Goal: Check status: Check status

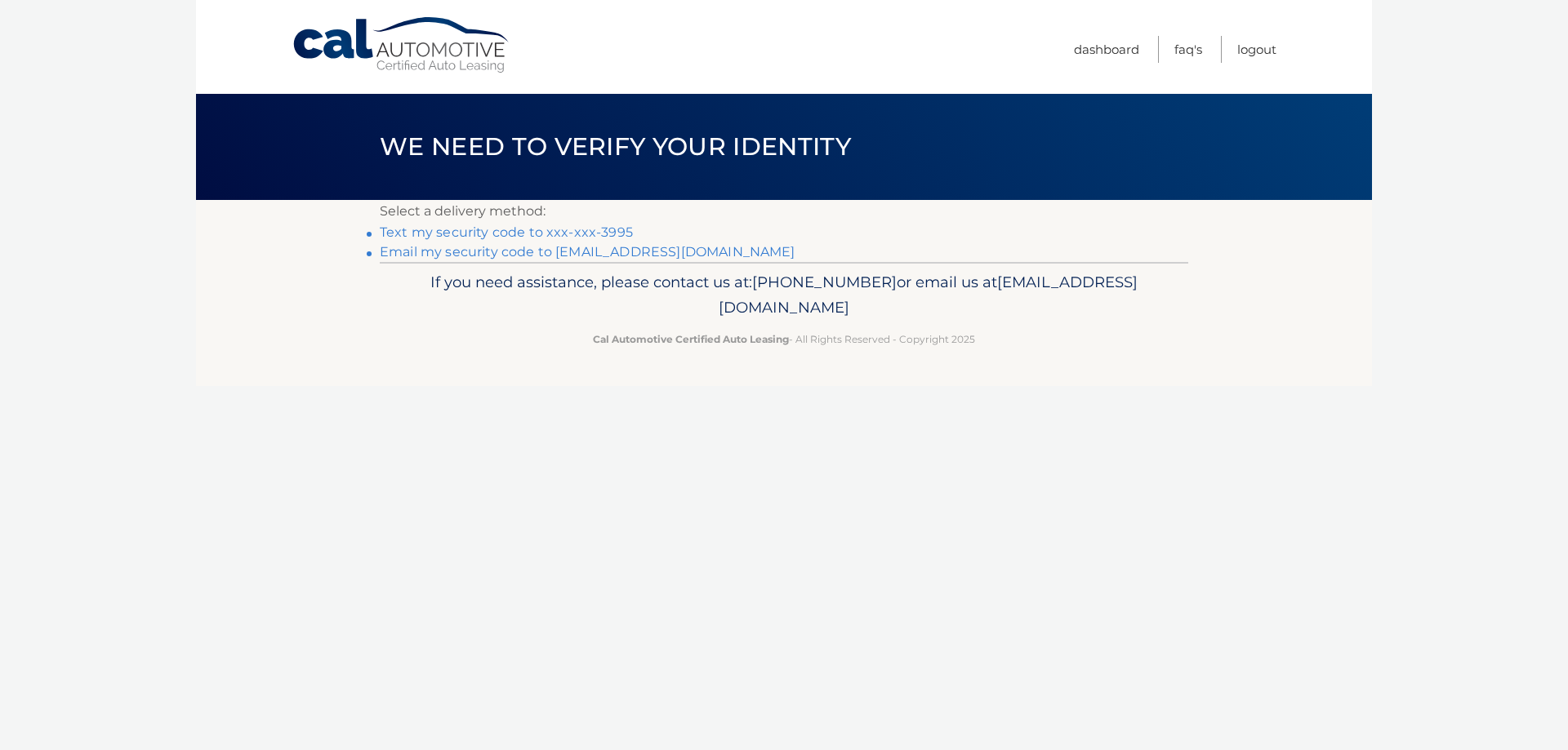
click at [506, 229] on link "Text my security code to xxx-xxx-3995" at bounding box center [506, 232] width 254 height 16
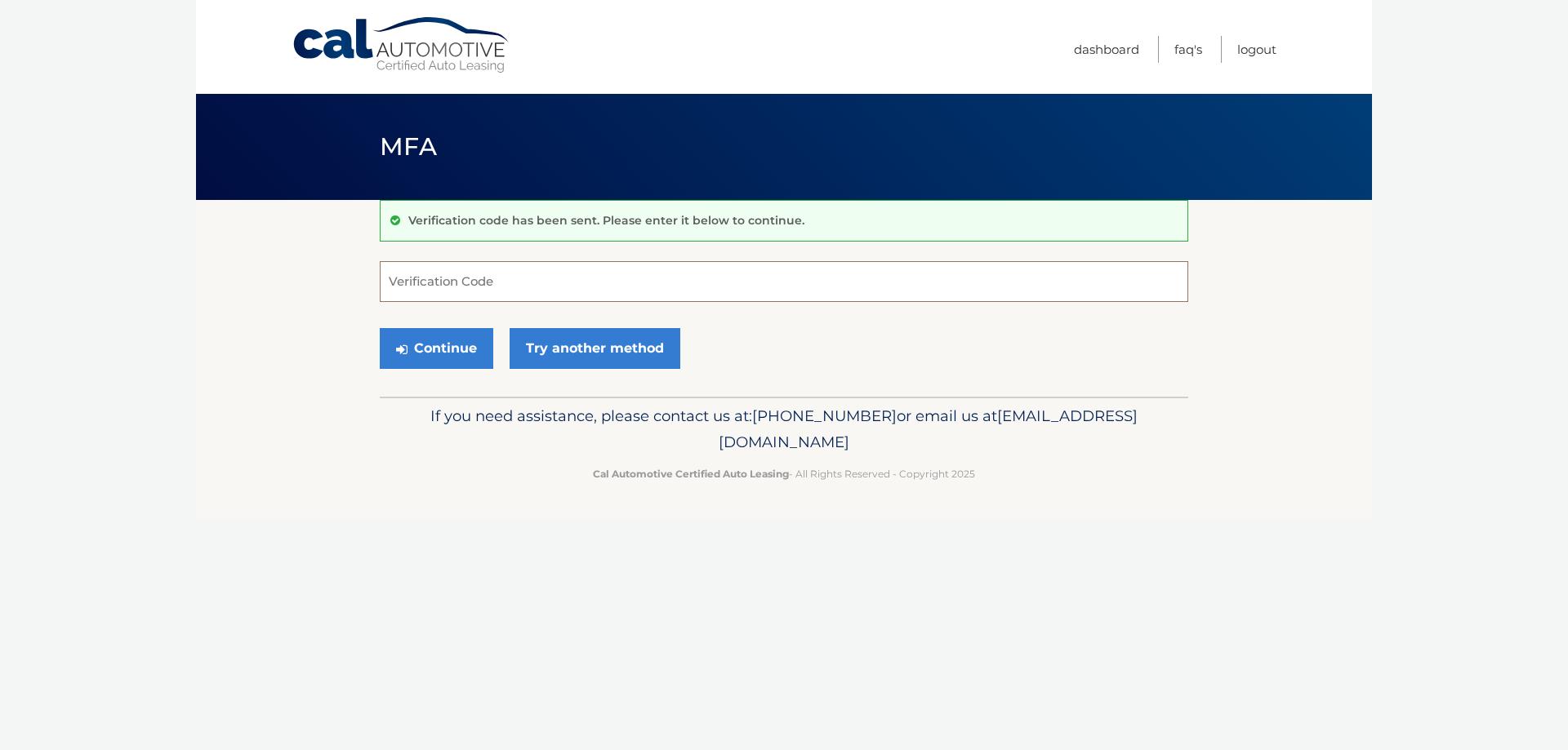
click at [440, 286] on input "Verification Code" at bounding box center [783, 281] width 808 height 40
click at [410, 338] on button "Continue" at bounding box center [436, 348] width 114 height 40
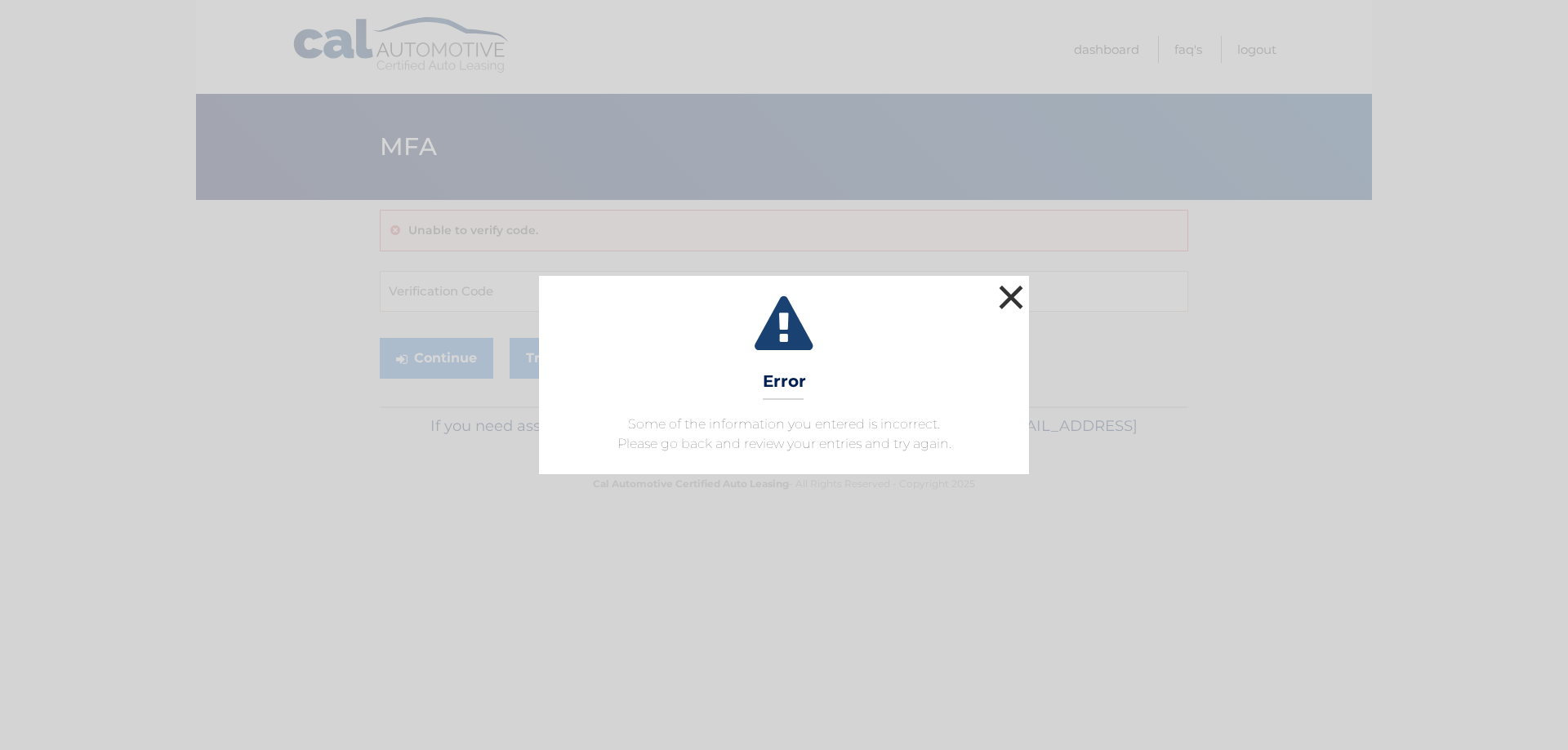
click at [1018, 302] on button "×" at bounding box center [1010, 297] width 33 height 33
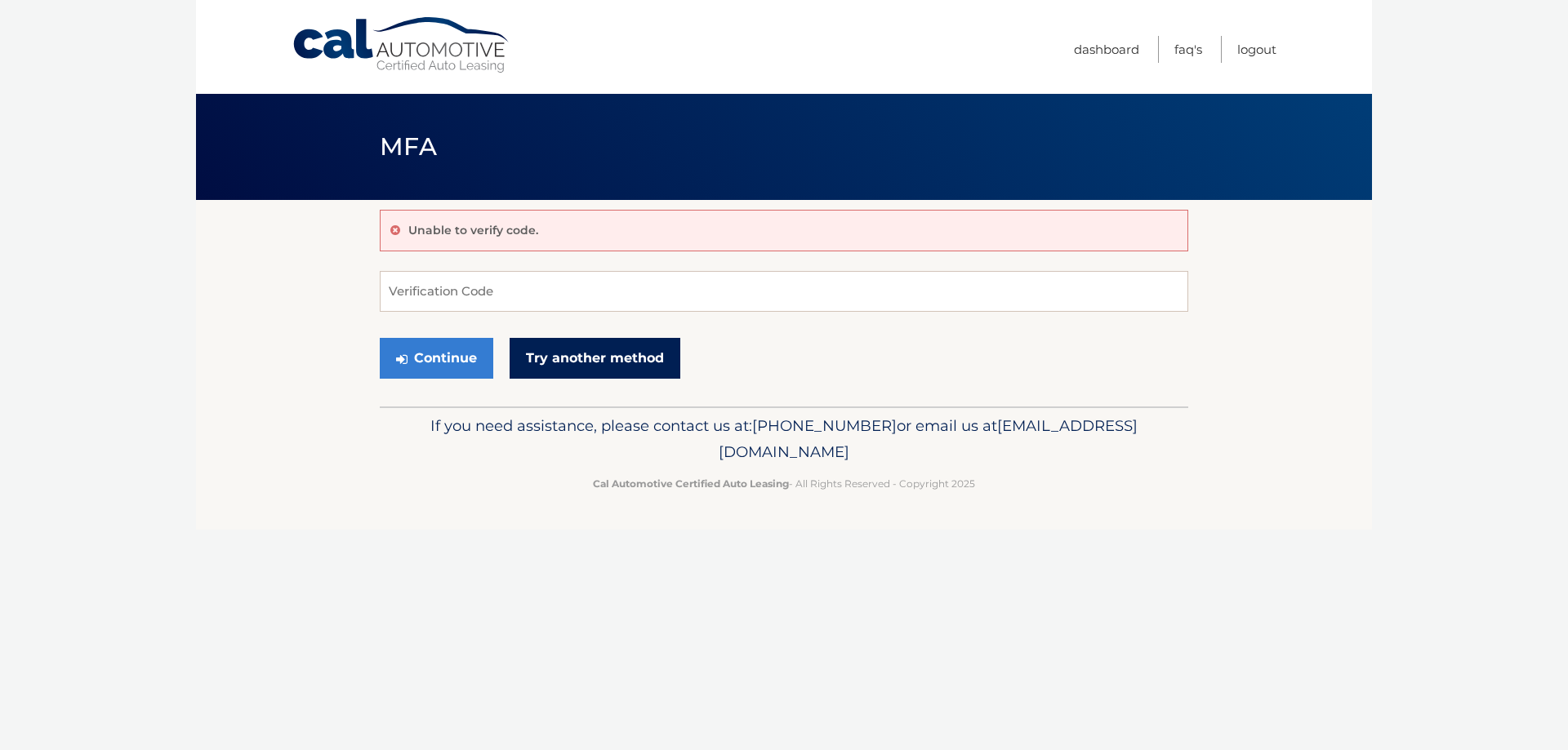
click at [632, 344] on link "Try another method" at bounding box center [595, 358] width 171 height 40
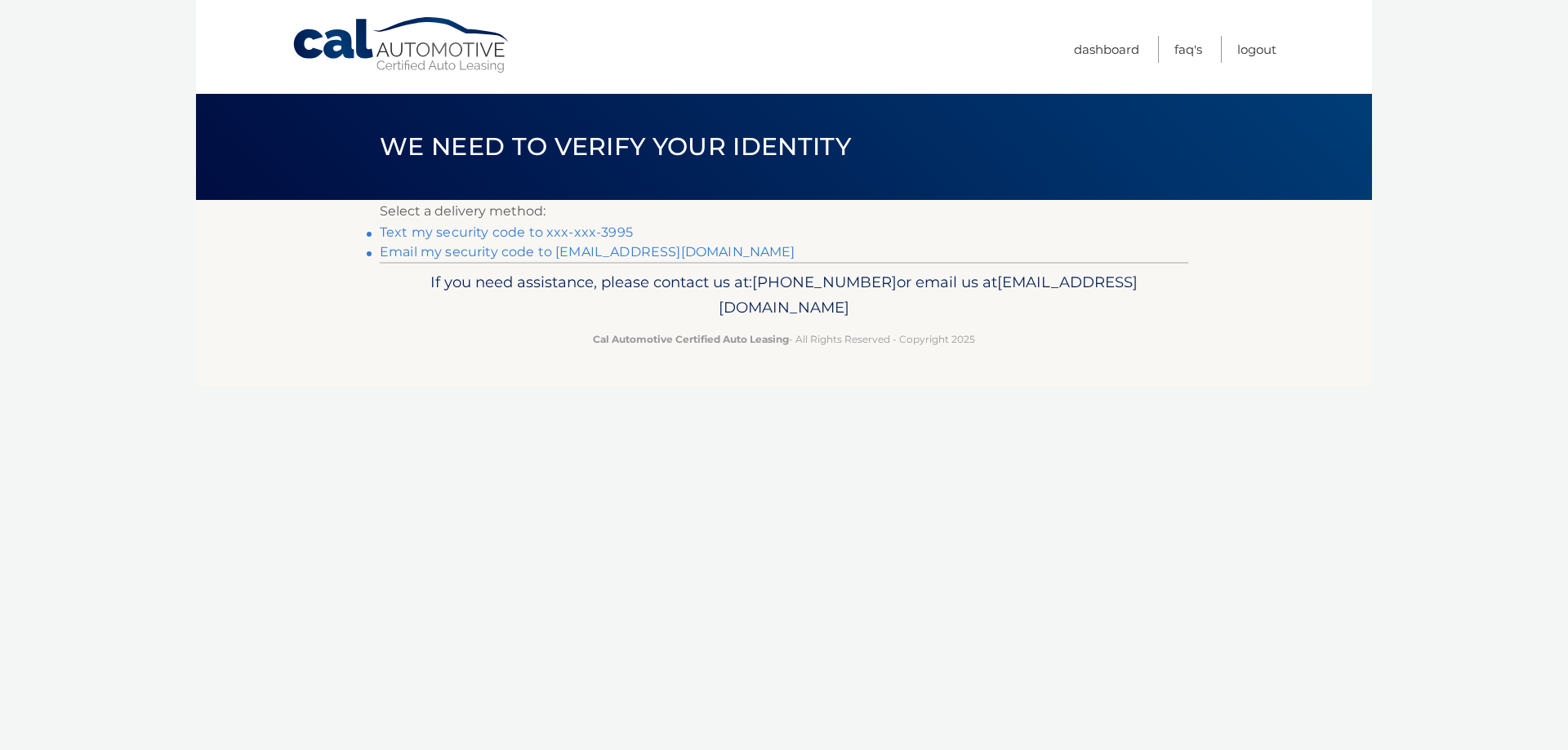
click at [579, 223] on li "Text my security code to xxx-xxx-3995" at bounding box center [783, 232] width 808 height 20
click at [579, 225] on link "Text my security code to xxx-xxx-3995" at bounding box center [506, 232] width 254 height 16
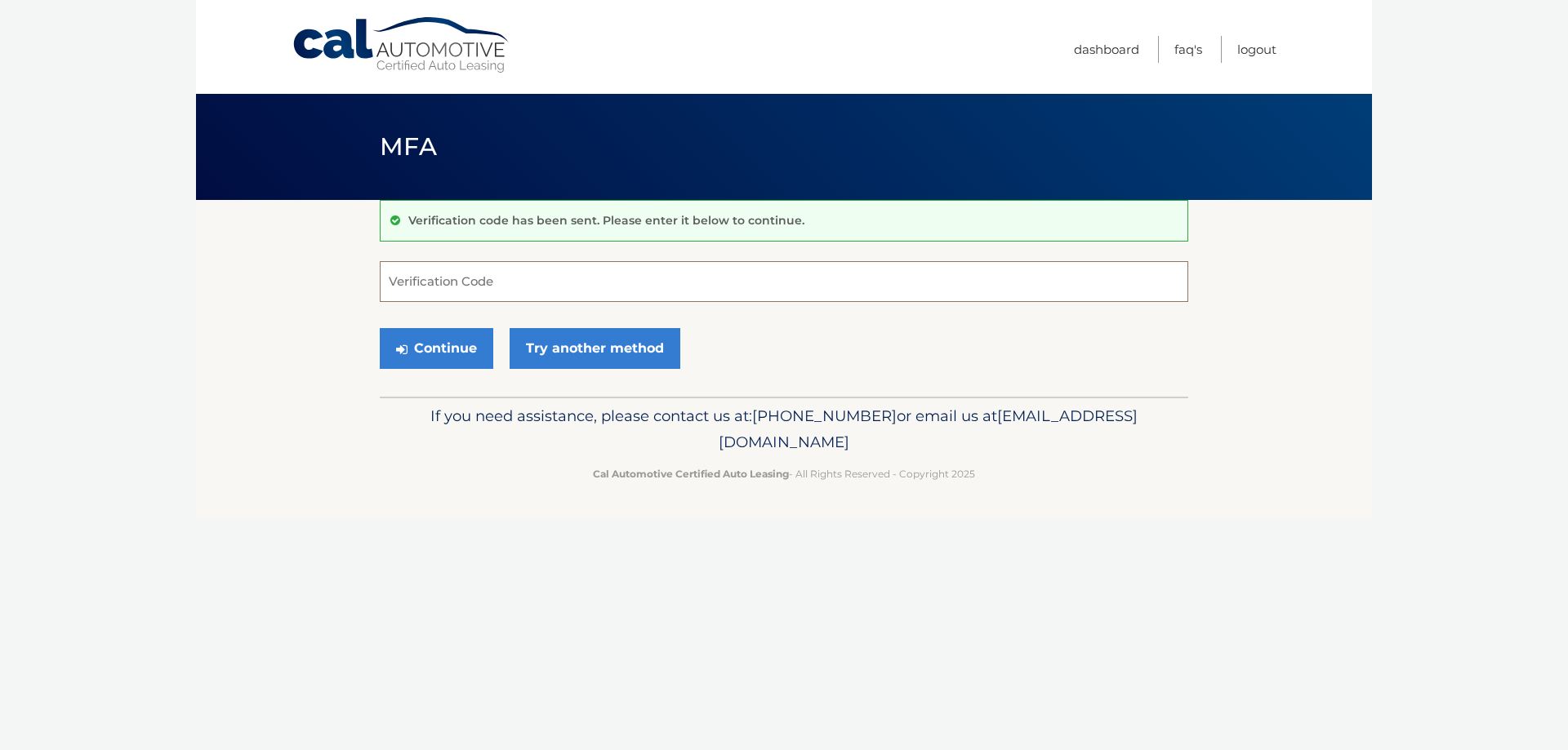
click at [515, 276] on input "Verification Code" at bounding box center [783, 281] width 808 height 40
type input "0"
type input "880436"
click at [379, 329] on button "Continue" at bounding box center [436, 348] width 114 height 40
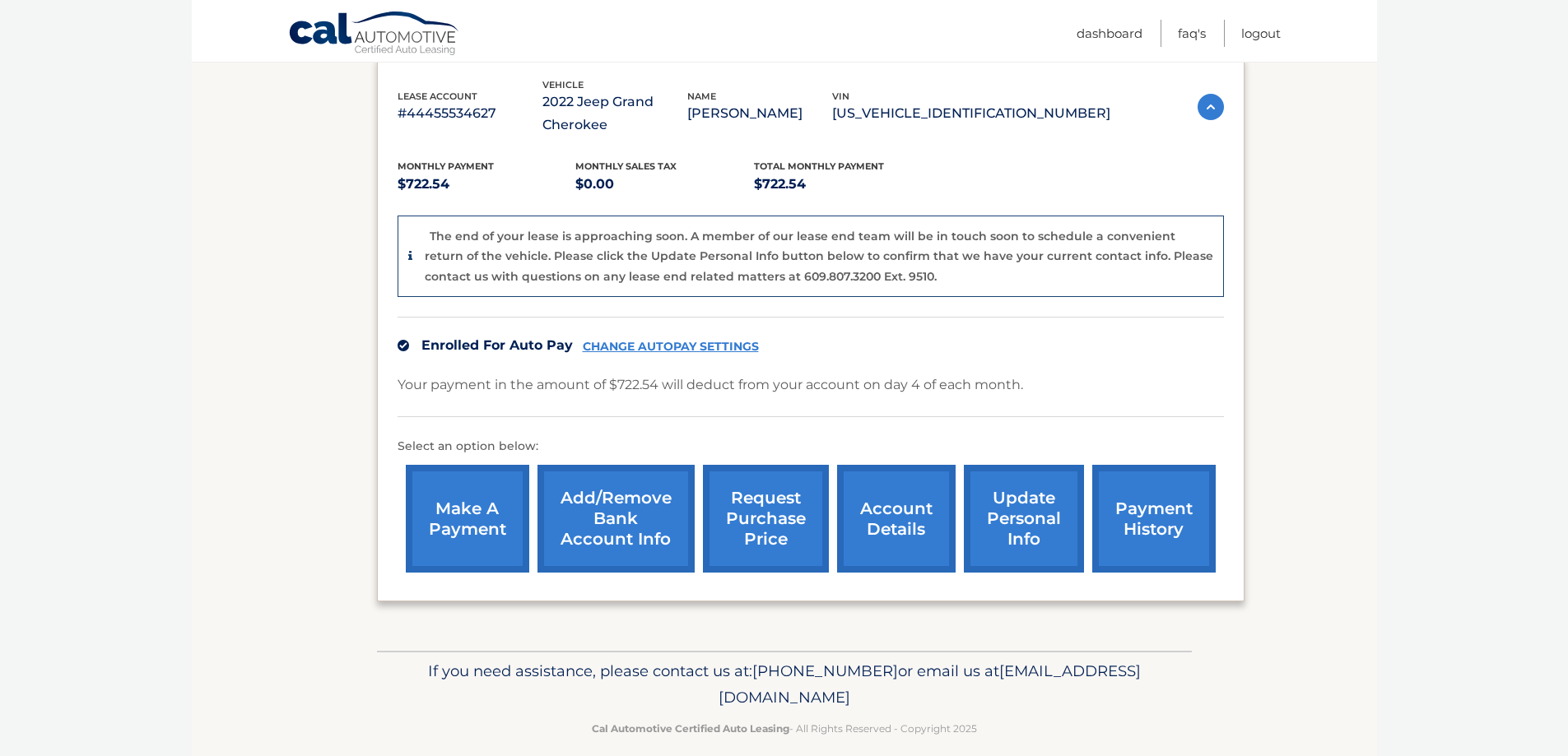
scroll to position [304, 0]
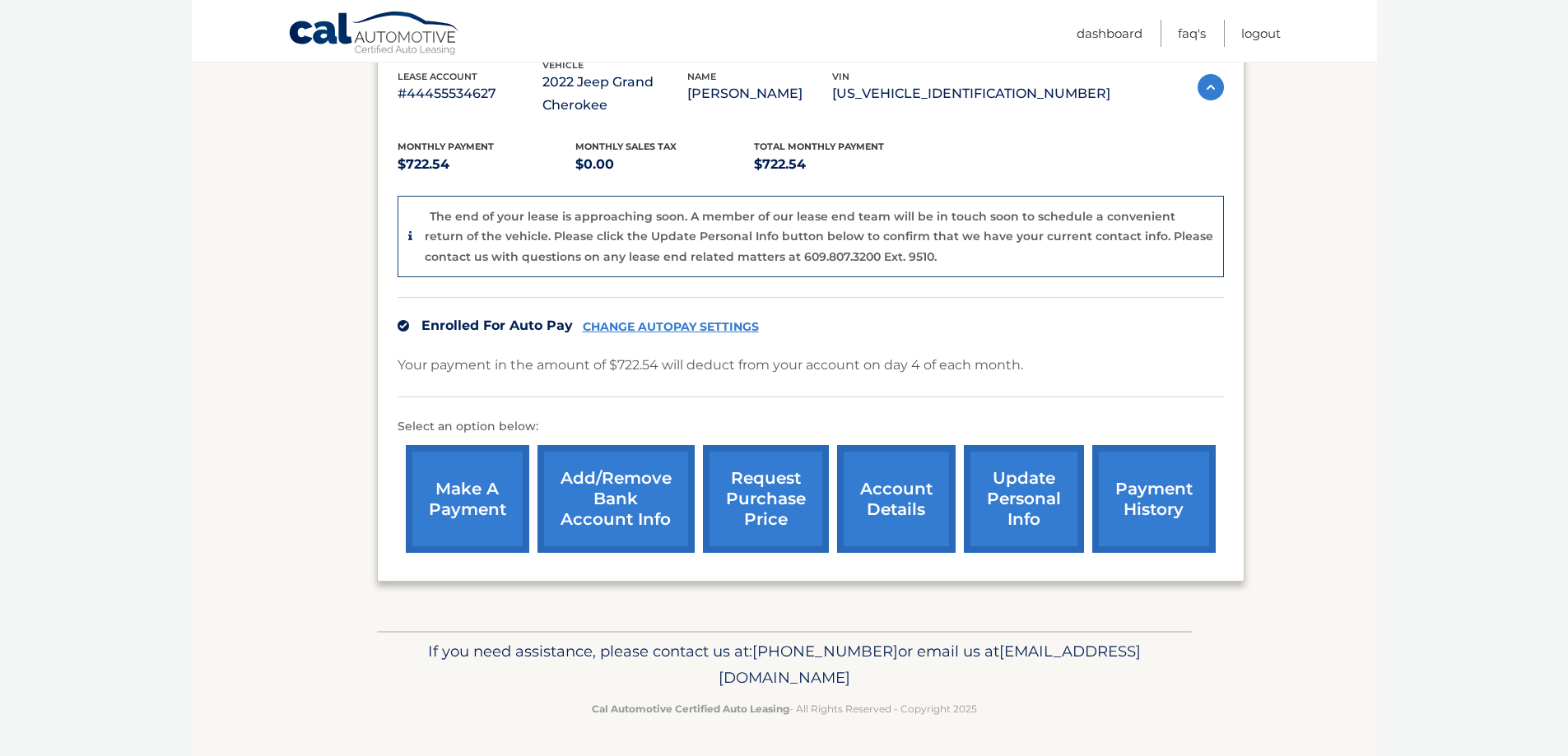
click at [894, 510] on link "account details" at bounding box center [895, 500] width 118 height 108
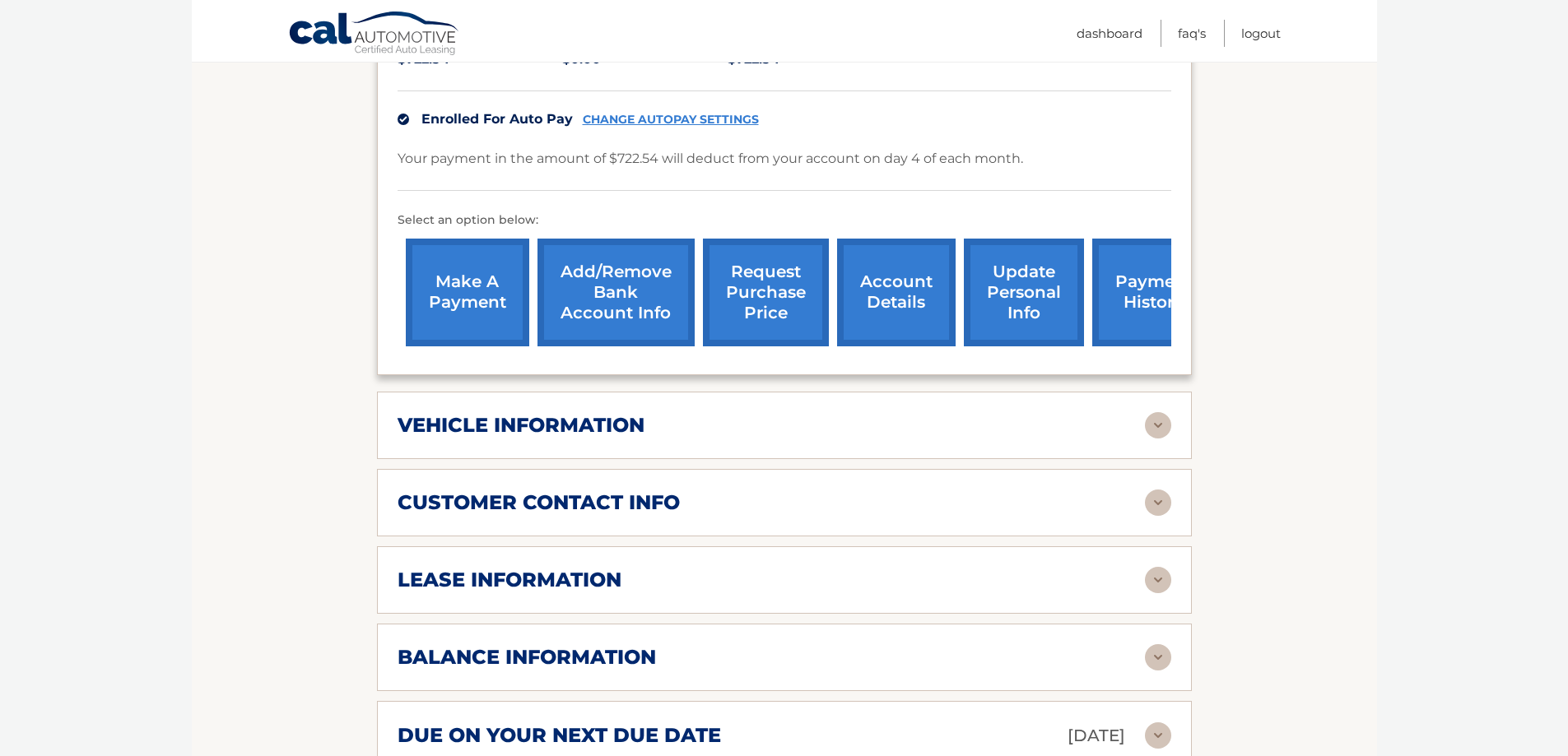
scroll to position [494, 0]
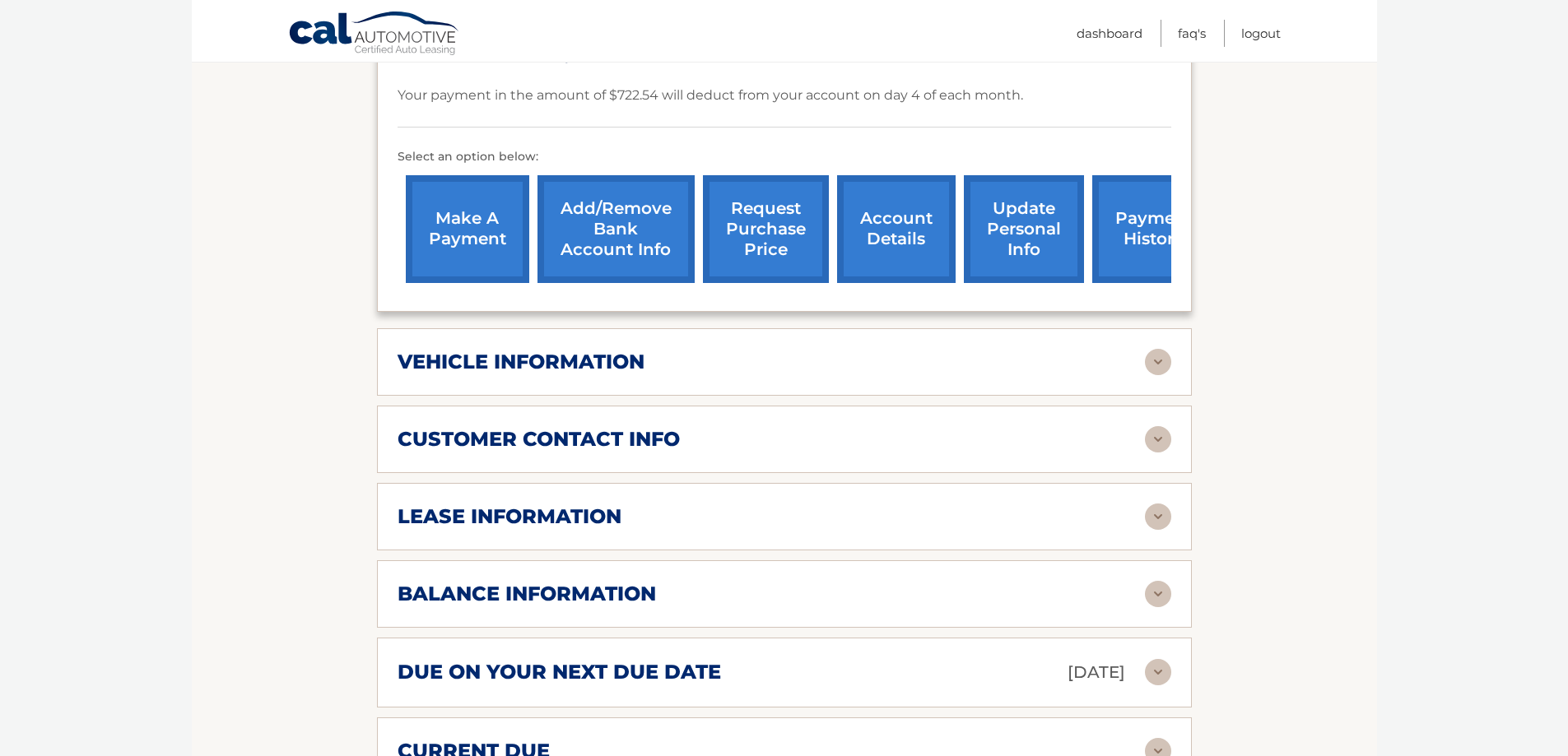
click at [665, 376] on div "vehicle information vehicle Year [DATE] vehicle make Jeep vehicle model Grand C…" at bounding box center [784, 361] width 815 height 67
click at [1156, 368] on img at bounding box center [1158, 362] width 26 height 26
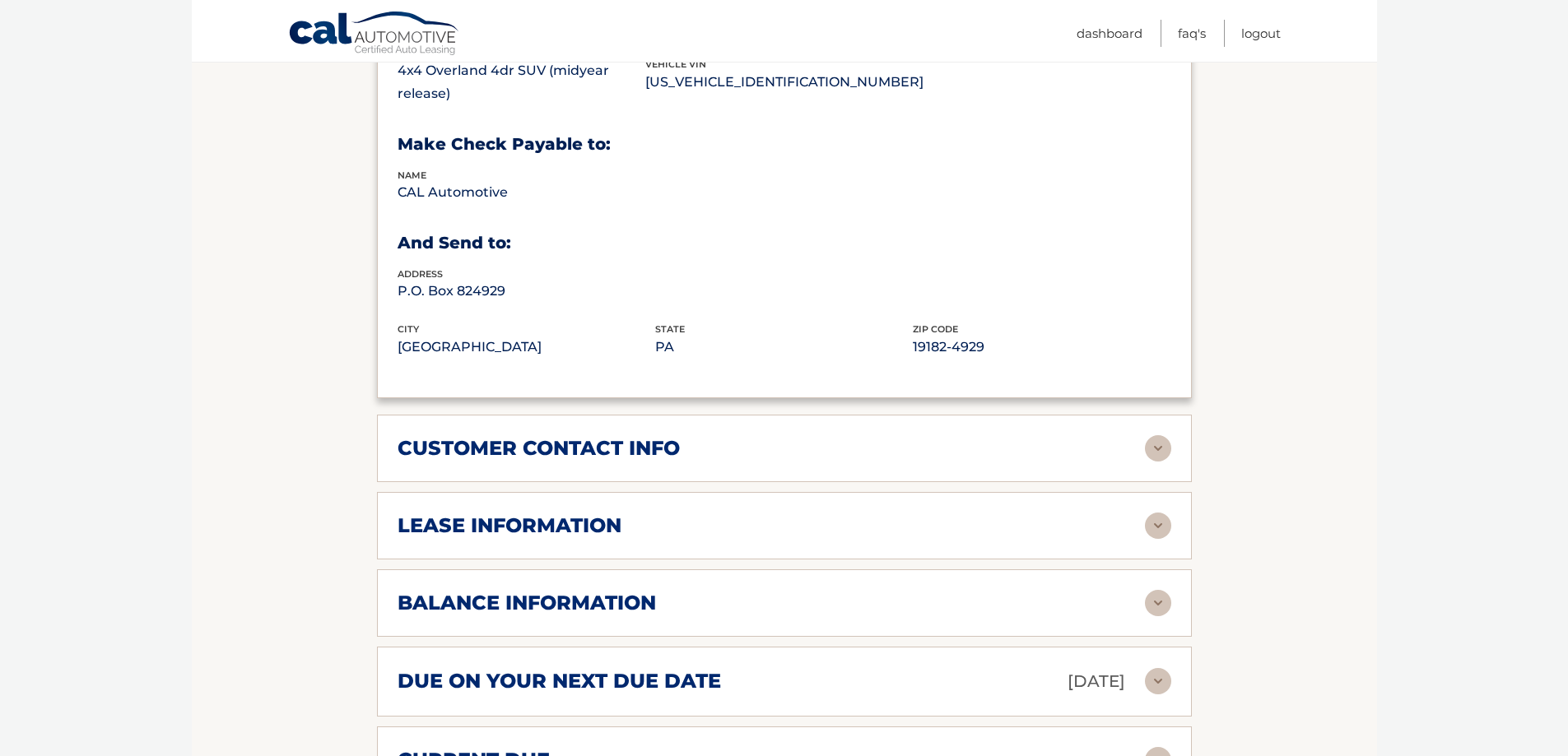
scroll to position [905, 0]
click at [1155, 448] on img at bounding box center [1158, 448] width 26 height 26
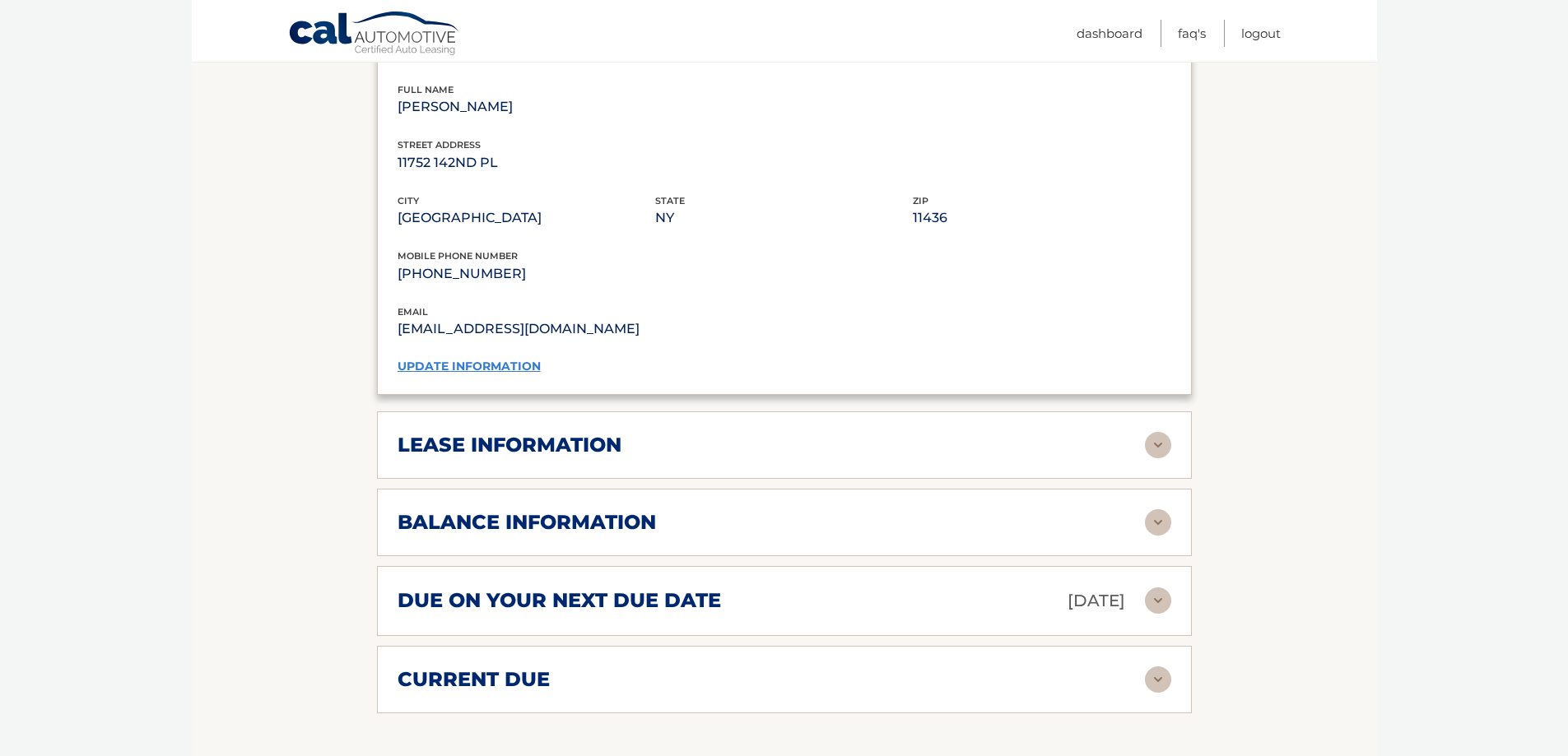
scroll to position [1317, 0]
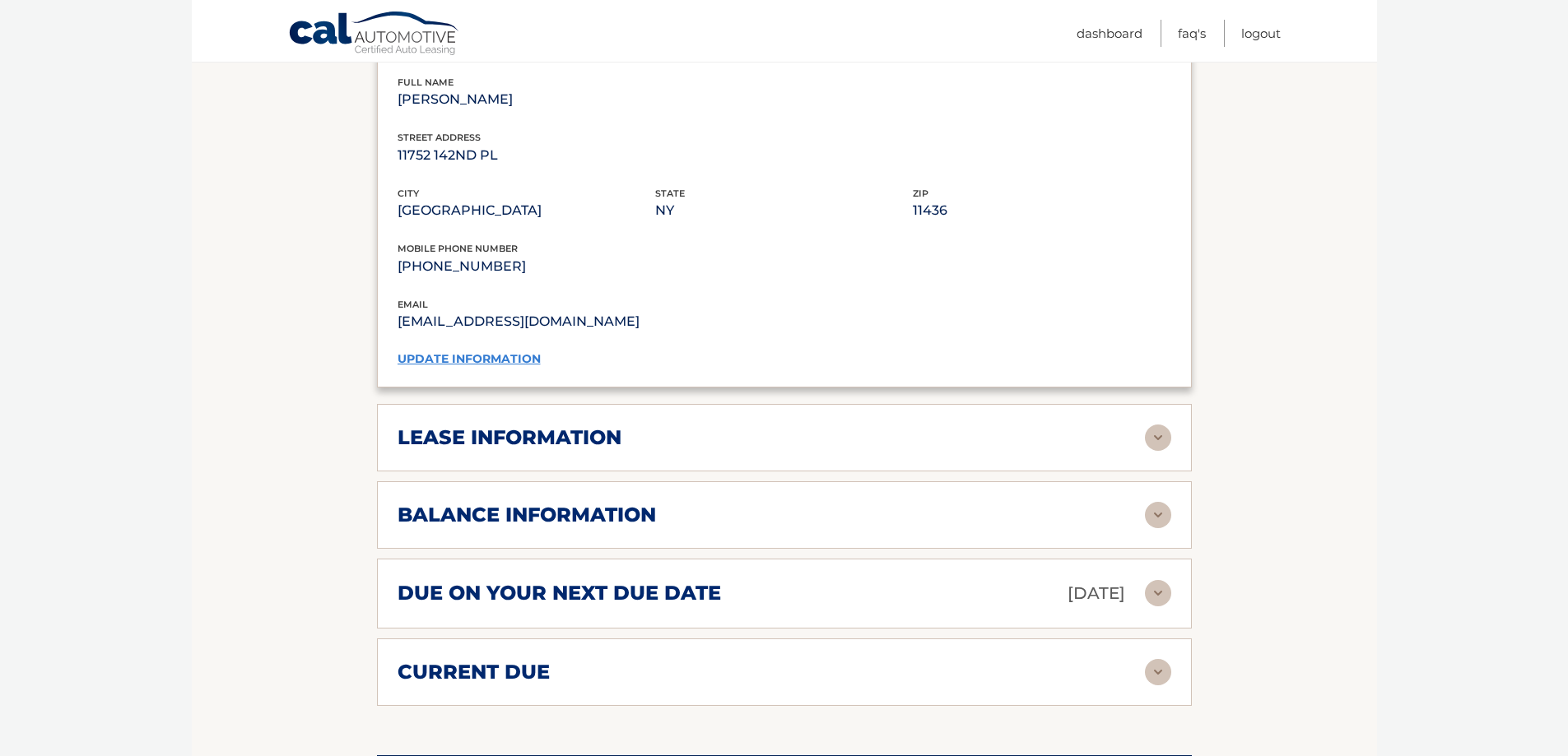
click at [1110, 453] on div "lease information Contract Start Date Oct 04, 2022 Term 39 Maturity Date Jan 04…" at bounding box center [784, 437] width 815 height 67
click at [1170, 442] on img at bounding box center [1158, 438] width 26 height 26
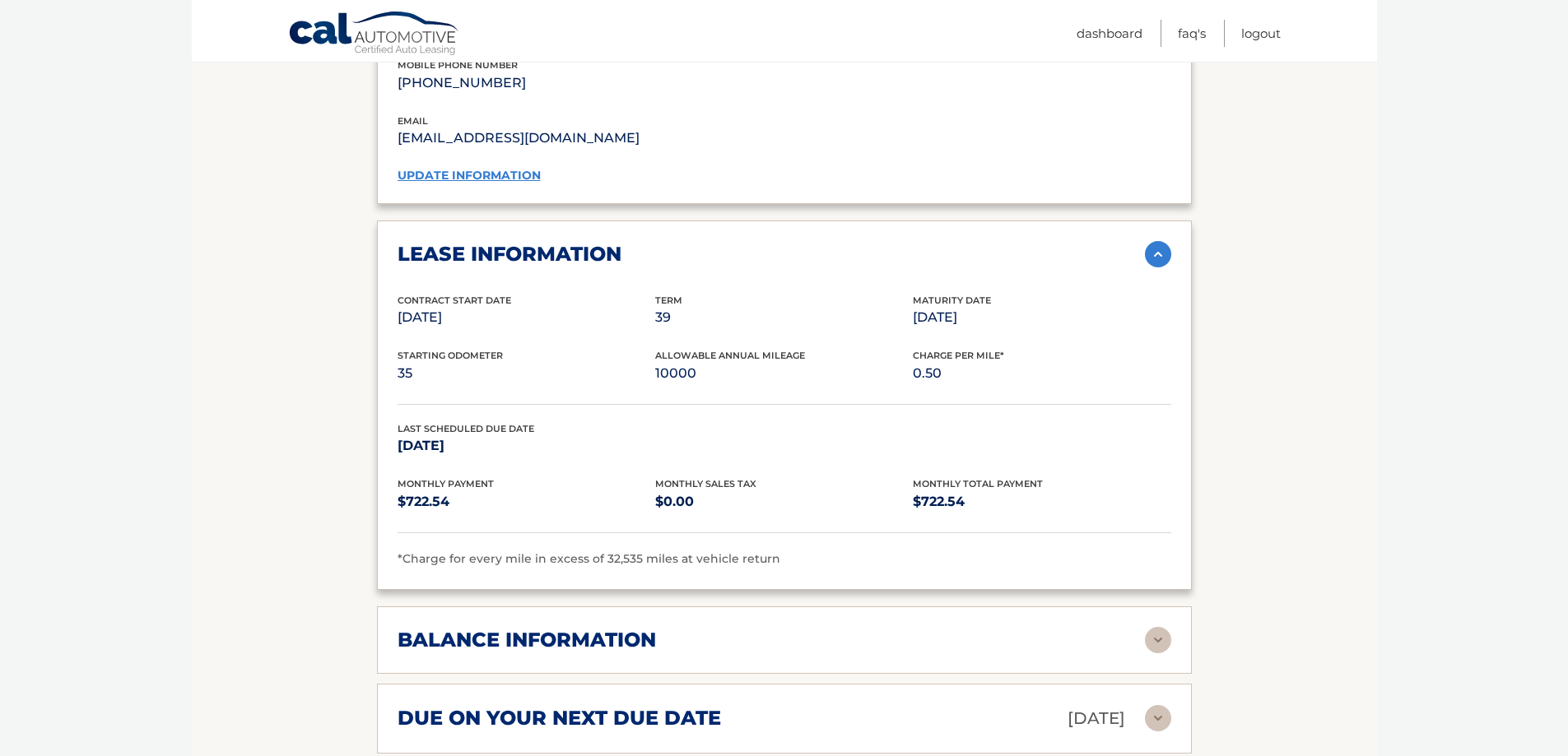
scroll to position [1645, 0]
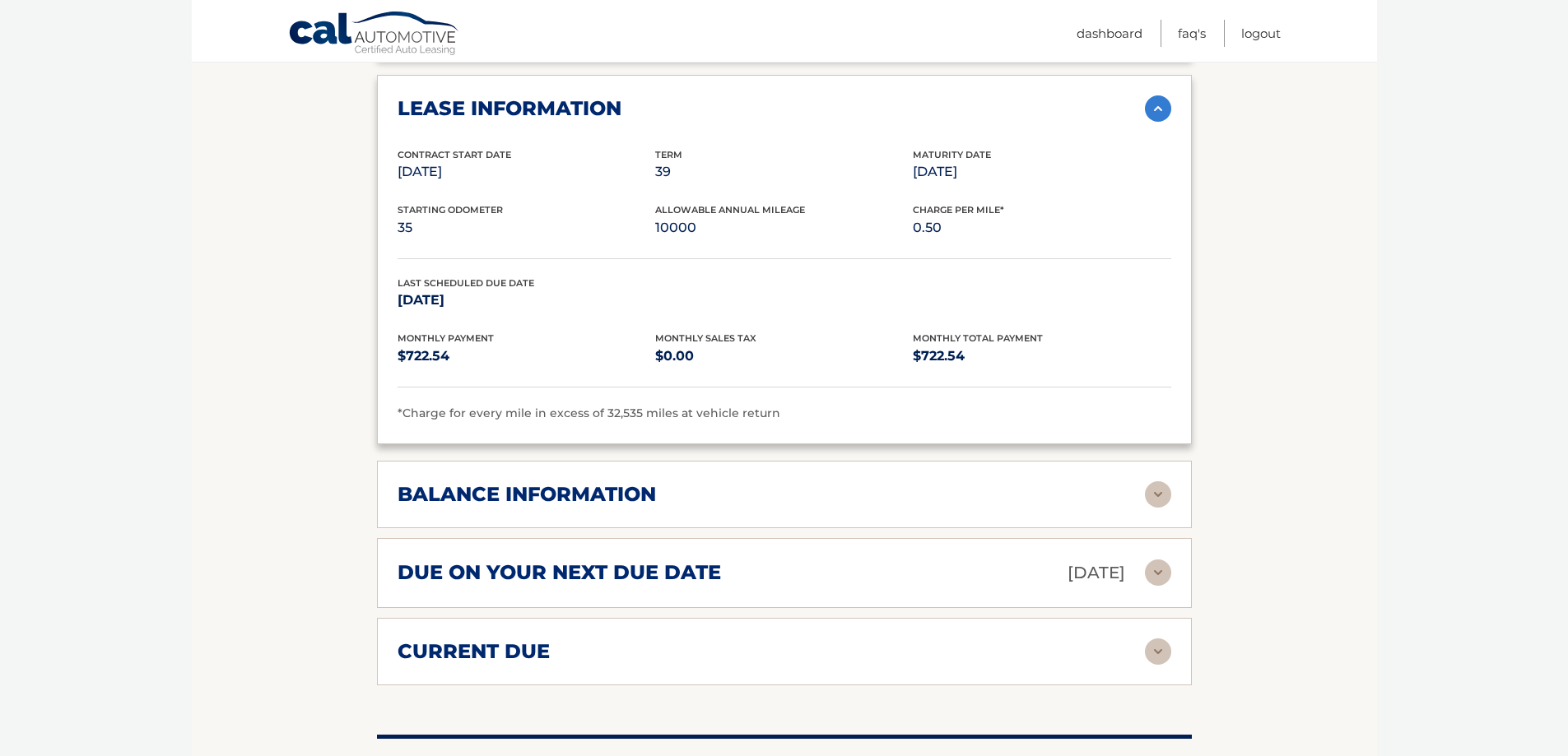
click at [843, 483] on div "balance information" at bounding box center [771, 495] width 748 height 25
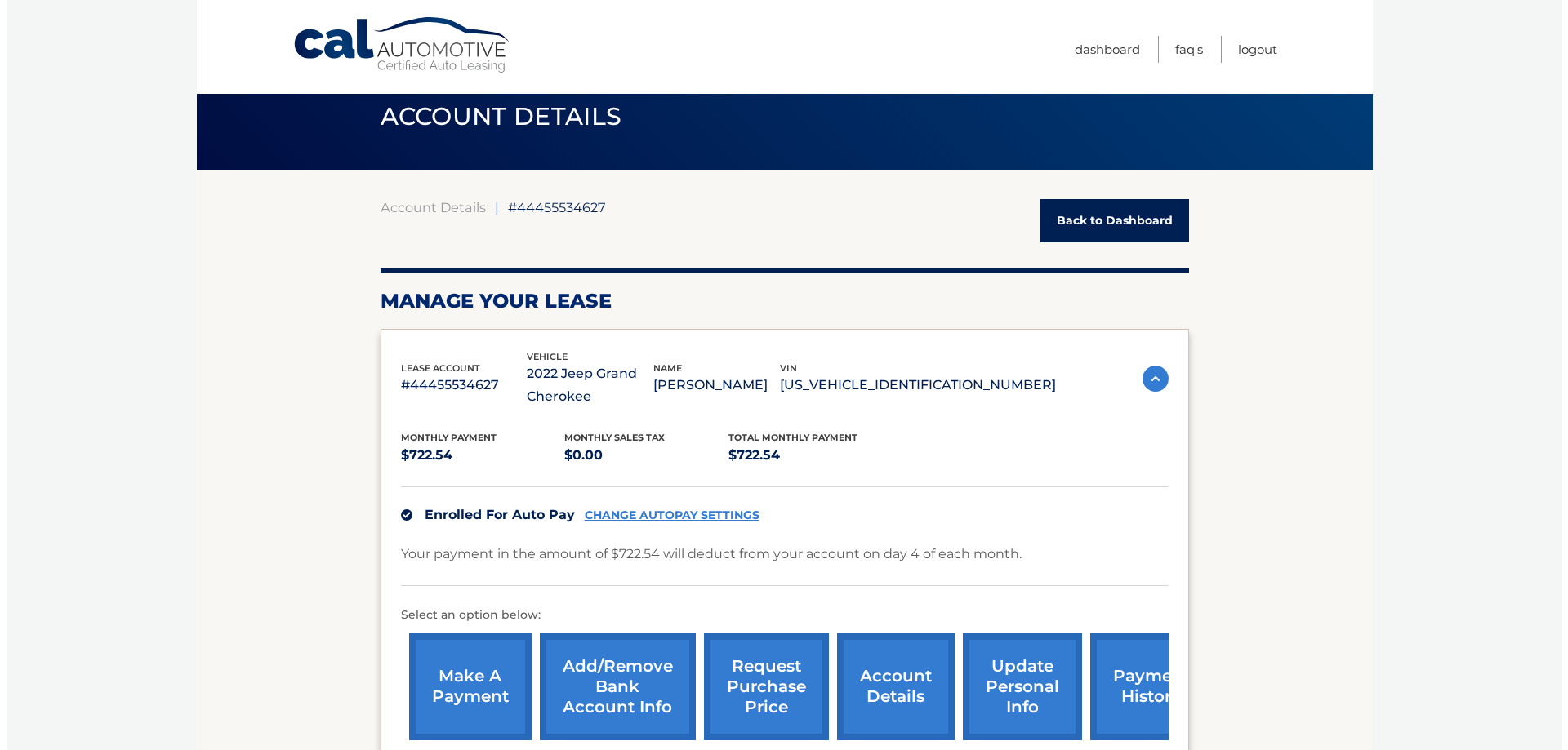
scroll to position [275, 0]
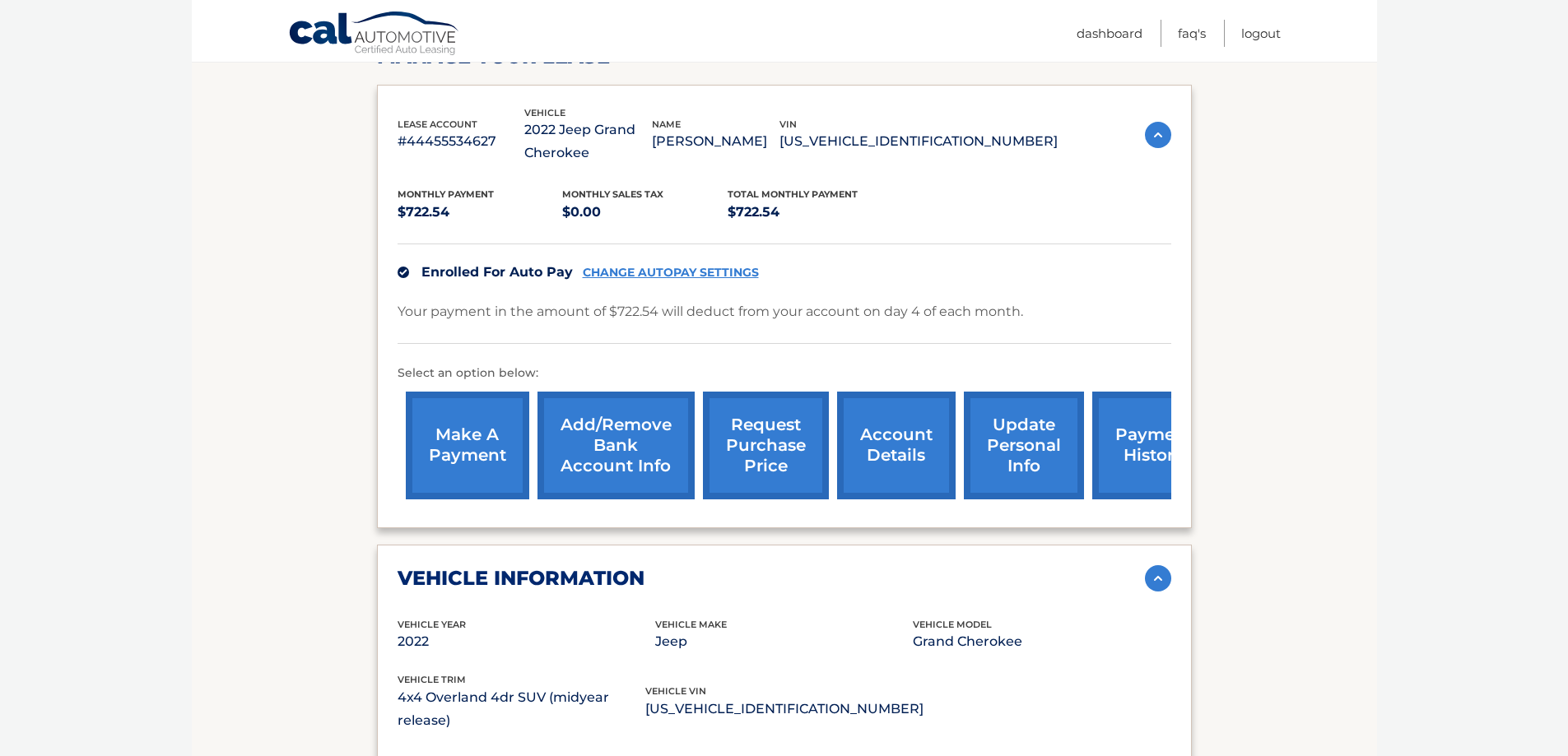
click at [758, 446] on link "request purchase price" at bounding box center [766, 446] width 126 height 108
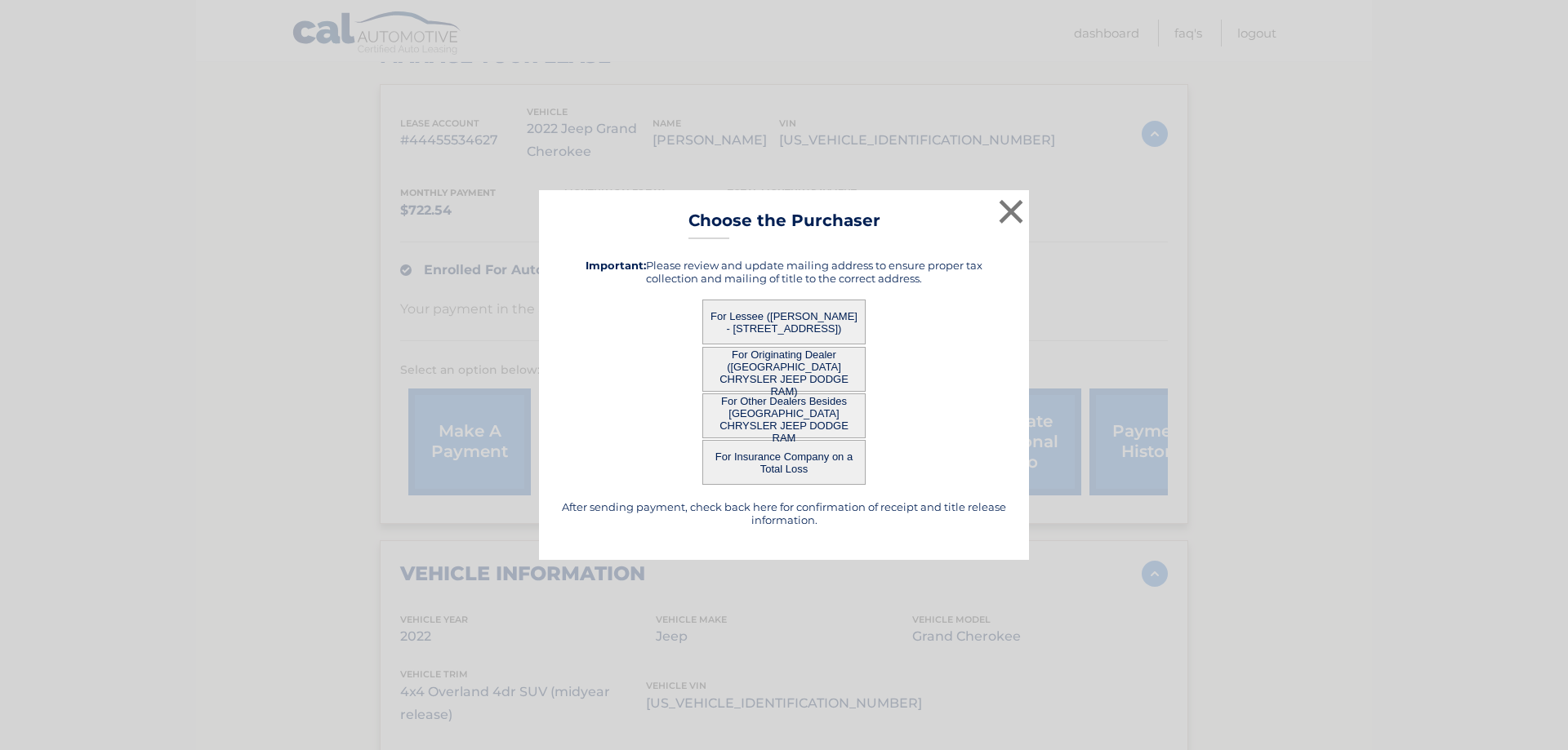
click at [774, 315] on button "For Lessee (SHIVKUMAR RAMSAMOOJ - 11752 142ND PL, , JAMAICA, NY 11436)" at bounding box center [784, 322] width 163 height 45
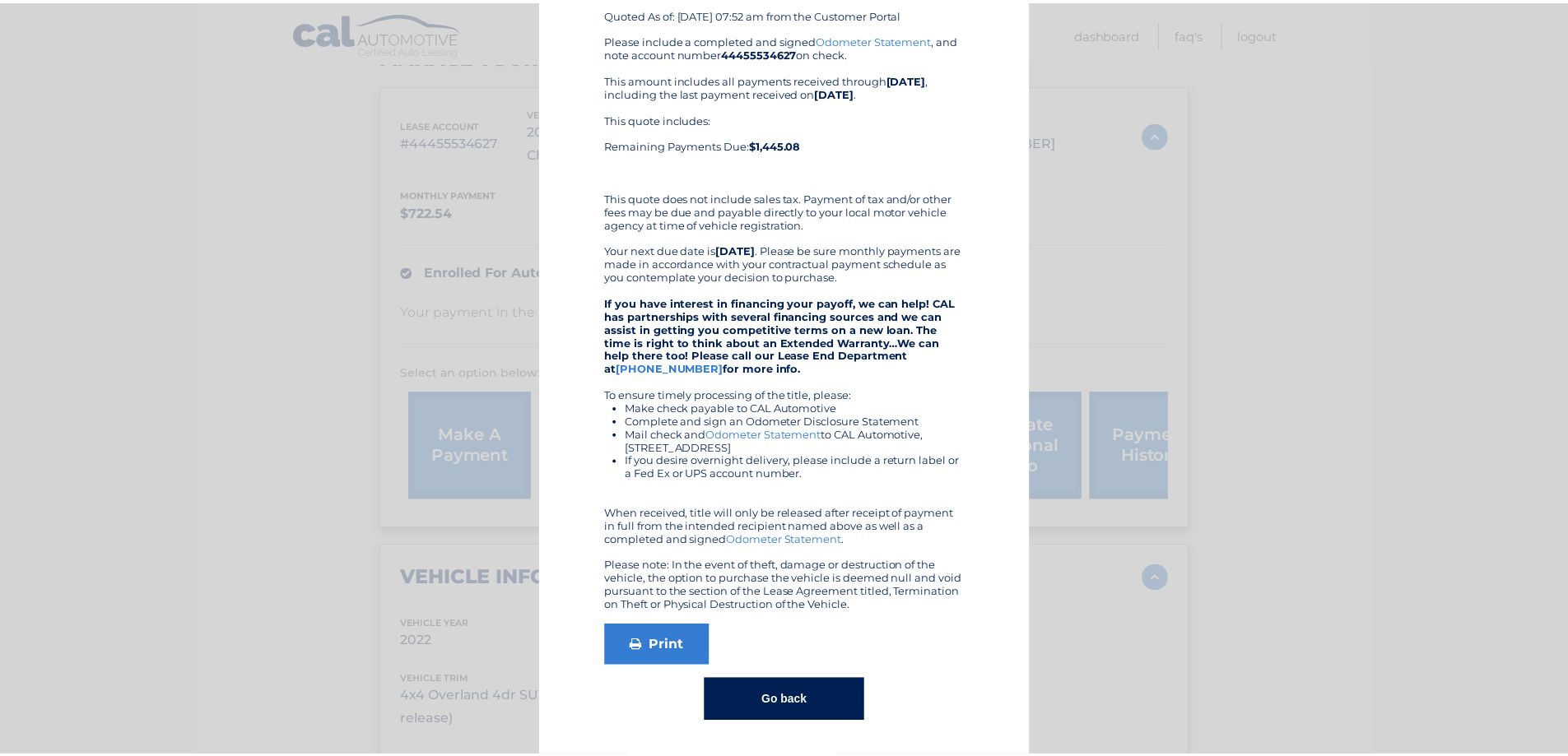
scroll to position [0, 0]
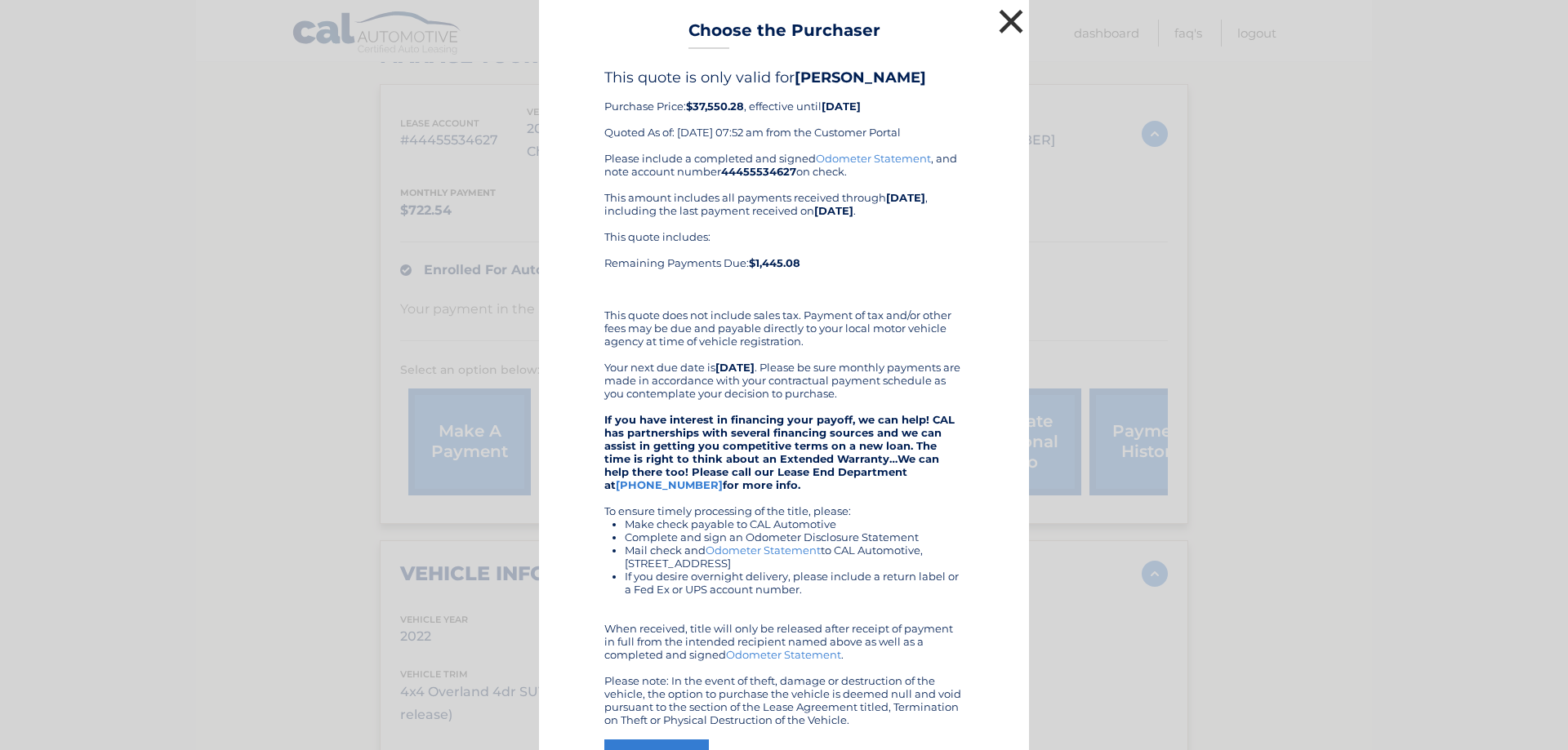
click at [1013, 20] on button "×" at bounding box center [1010, 21] width 33 height 33
